Goal: Task Accomplishment & Management: Use online tool/utility

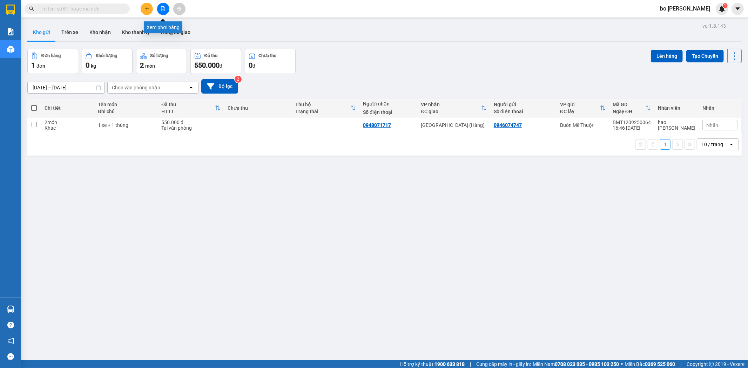
click at [162, 8] on icon "file-add" at bounding box center [163, 8] width 5 height 5
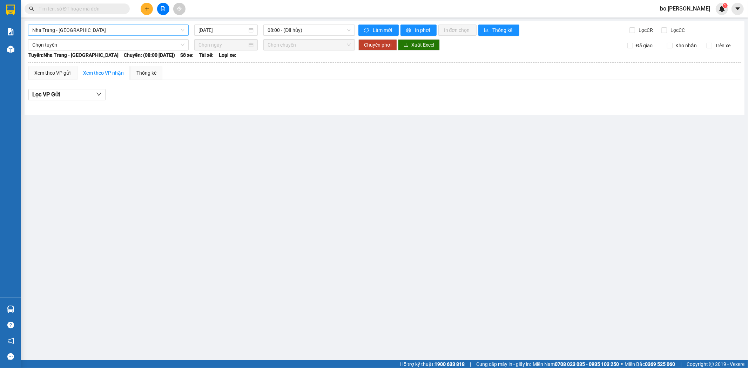
click at [80, 34] on span "Nha Trang - [GEOGRAPHIC_DATA]" at bounding box center [108, 30] width 152 height 11
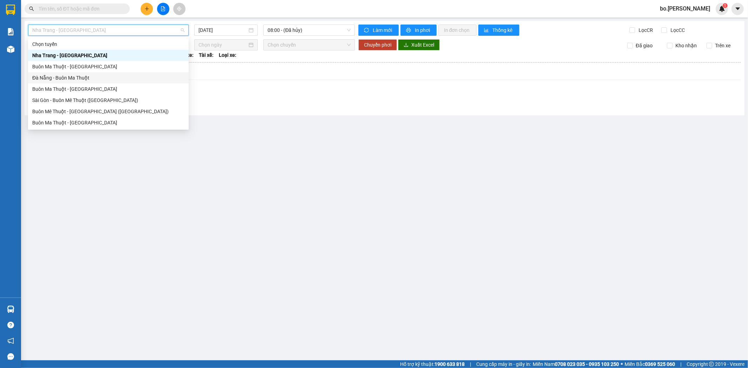
click at [74, 73] on div "Đà Nẵng - Buôn Ma Thuột" at bounding box center [108, 77] width 161 height 11
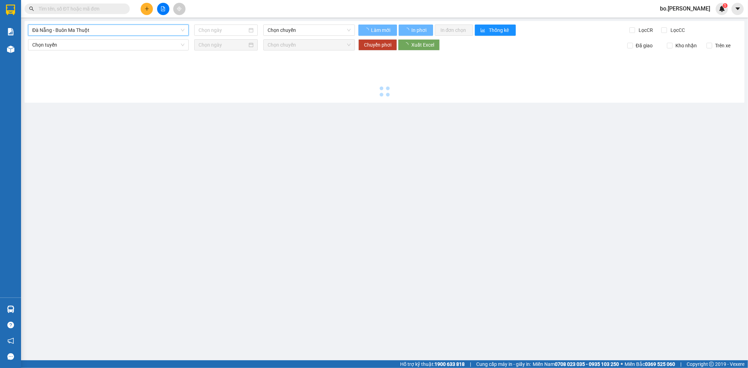
type input "[DATE]"
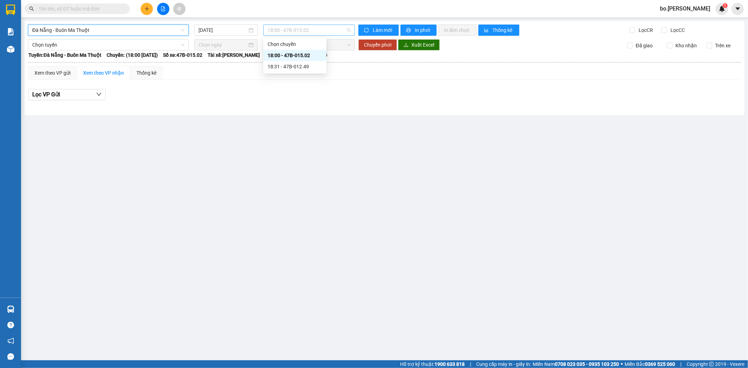
click at [281, 26] on span "18:00 - 47B-015.02" at bounding box center [309, 30] width 83 height 11
click at [283, 65] on div "18:31 - 47B-012.49" at bounding box center [295, 67] width 55 height 8
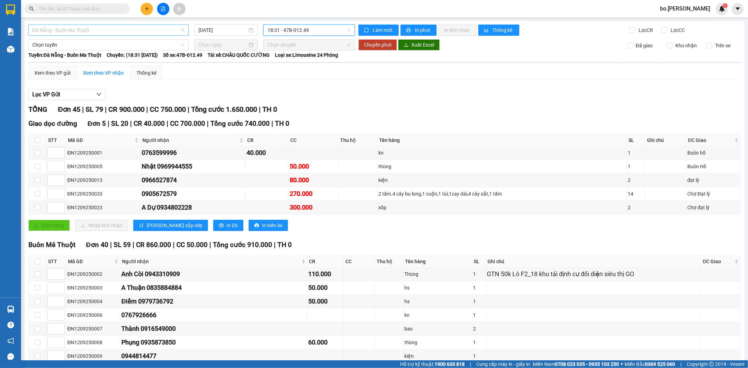
click at [89, 33] on span "Đà Nẵng - Buôn Ma Thuột" at bounding box center [108, 30] width 152 height 11
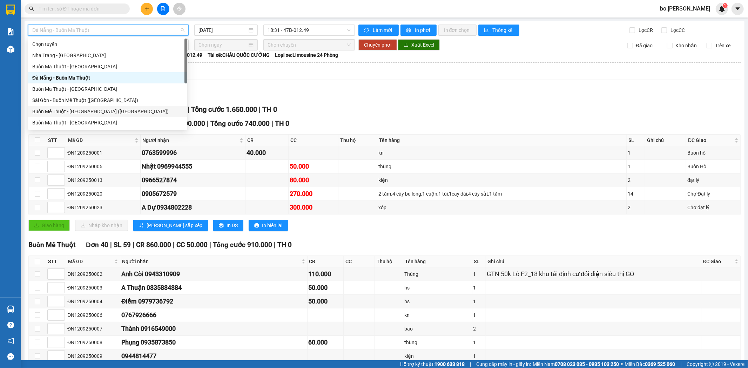
scroll to position [11, 0]
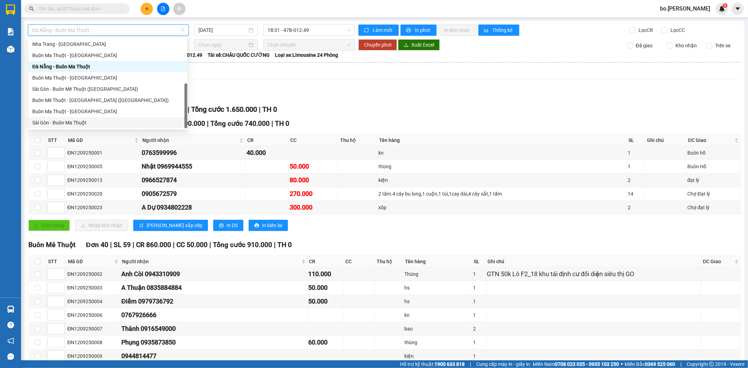
click at [79, 120] on div "Sài Gòn - Buôn Ma Thuột" at bounding box center [107, 123] width 151 height 8
type input "[DATE]"
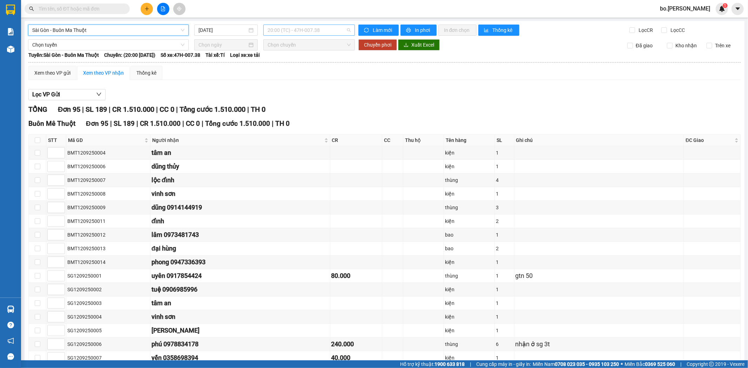
click at [268, 27] on span "20:00 (TC) - 47H-007.38" at bounding box center [309, 30] width 83 height 11
click at [274, 54] on div "20:00 (TC) - 47H-007.38" at bounding box center [293, 56] width 55 height 8
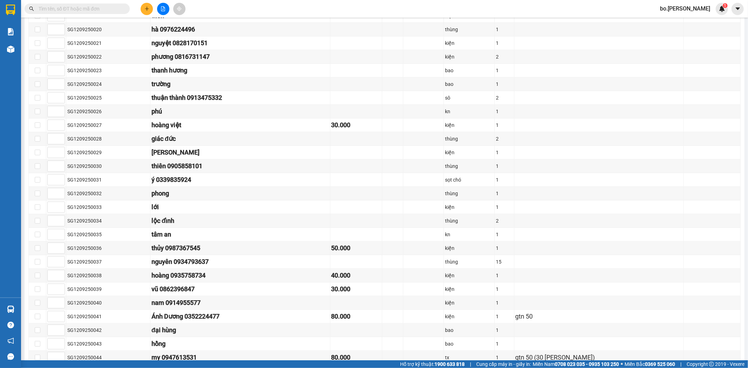
scroll to position [584, 0]
